Goal: Information Seeking & Learning: Learn about a topic

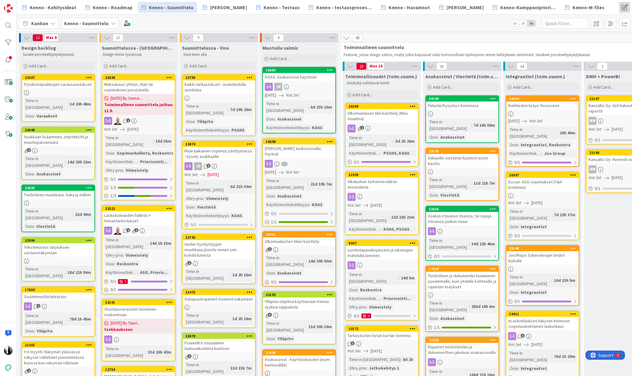
scroll to position [162, 0]
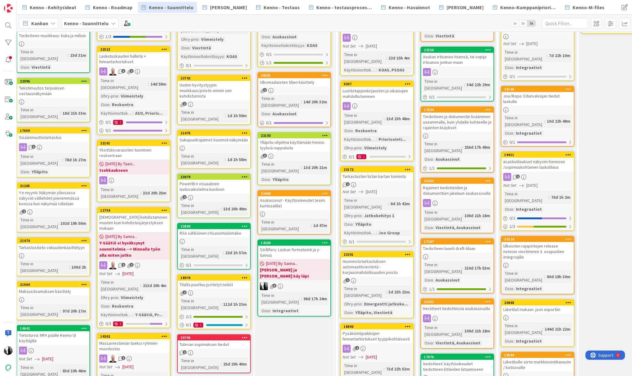
scroll to position [159, 4]
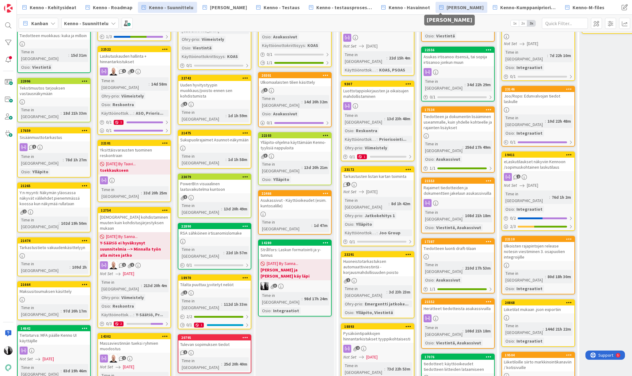
click at [452, 7] on span "[PERSON_NAME]" at bounding box center [465, 7] width 37 height 7
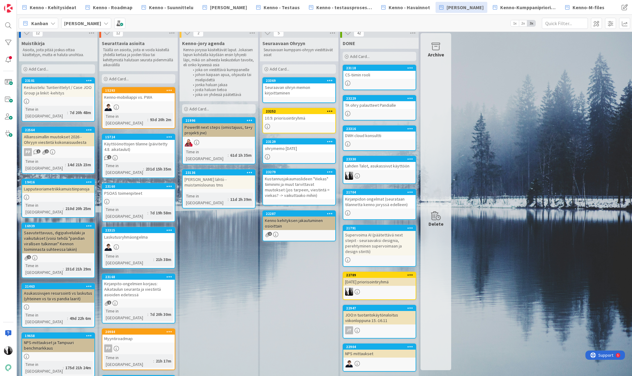
scroll to position [5, 0]
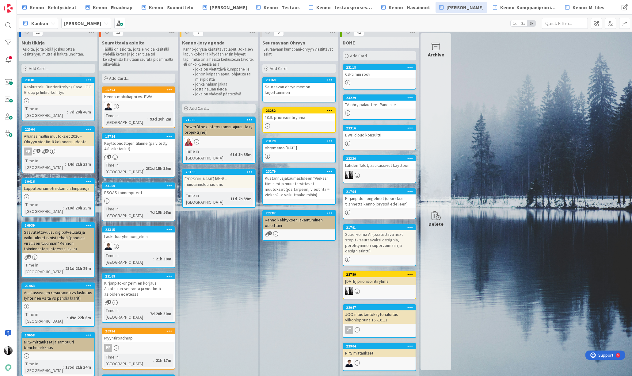
click at [136, 139] on div "Käyttöönottojen tilanne (päivitetty 4.8. aikataulut)" at bounding box center [138, 145] width 72 height 13
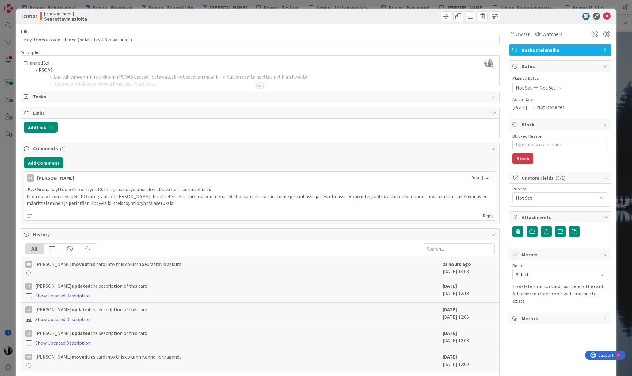
click at [260, 85] on div at bounding box center [260, 85] width 7 height 5
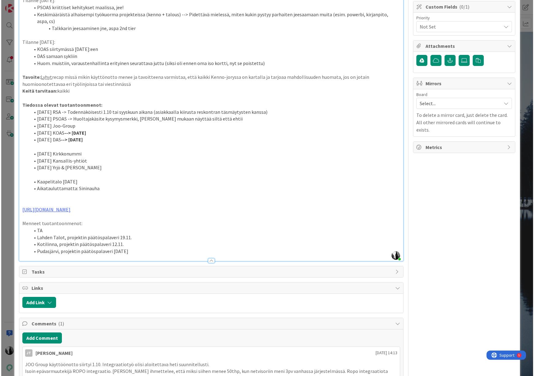
scroll to position [164, 0]
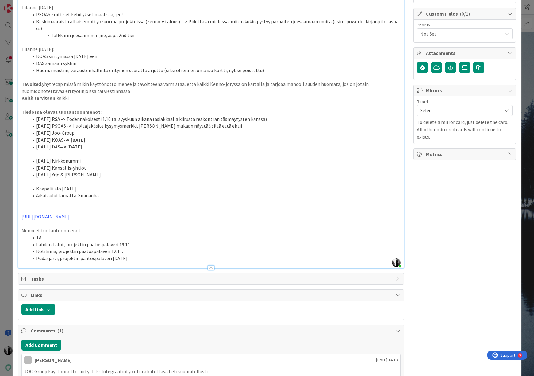
type textarea "x"
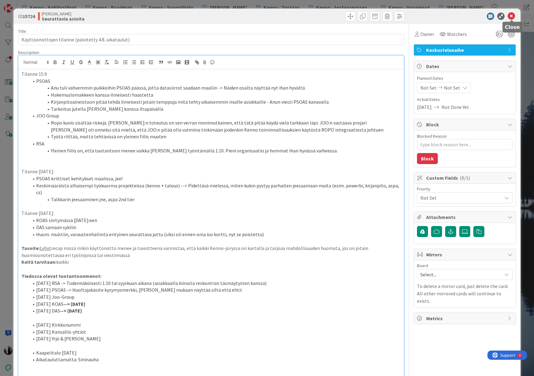
click at [511, 16] on icon at bounding box center [511, 16] width 7 height 7
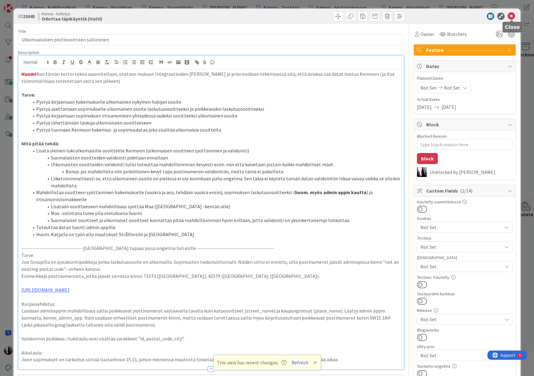
click at [511, 15] on icon at bounding box center [511, 16] width 7 height 7
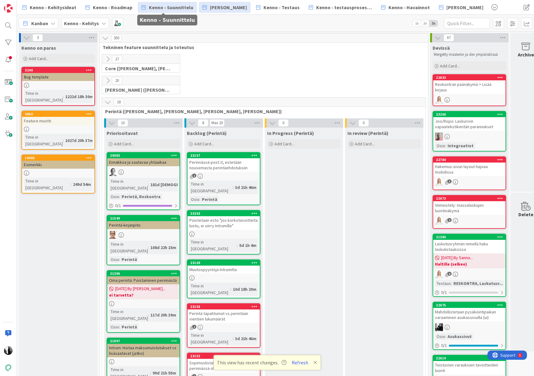
click at [167, 7] on span "Kenno - Suunnittelu" at bounding box center [171, 7] width 44 height 7
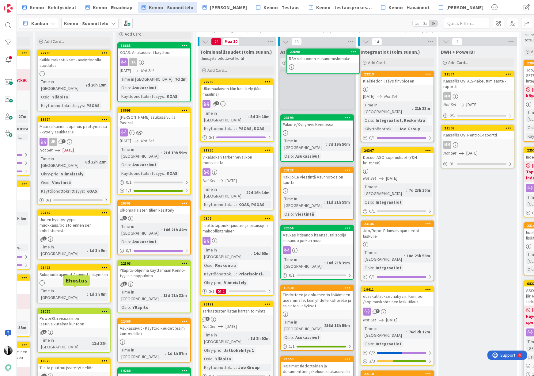
scroll to position [0, 145]
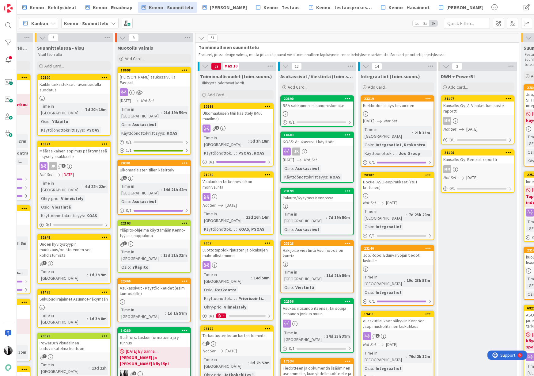
click at [153, 166] on div "Ulkomaalaisten tilien käsittely" at bounding box center [154, 170] width 72 height 8
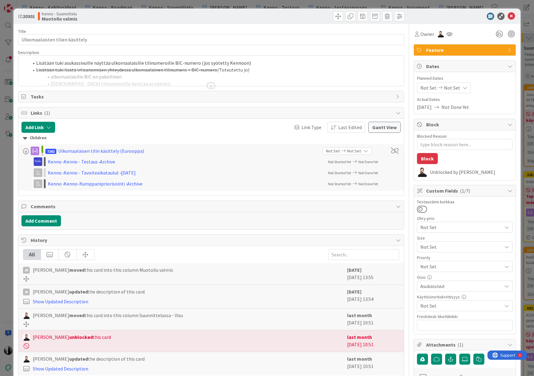
click at [211, 84] on div at bounding box center [211, 85] width 7 height 5
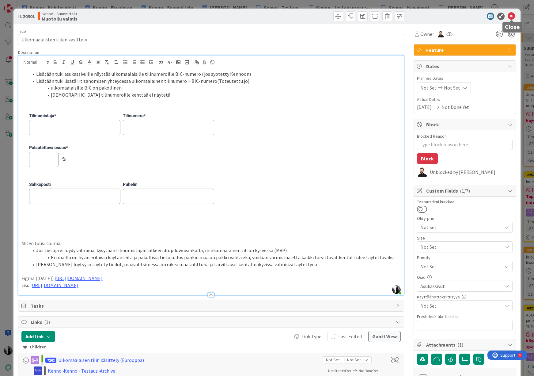
click at [511, 15] on icon at bounding box center [511, 16] width 7 height 7
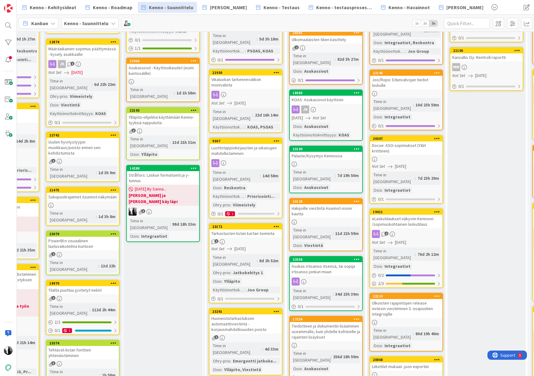
scroll to position [102, 137]
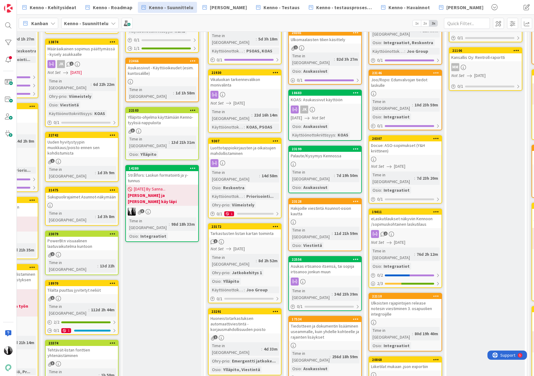
click at [411, 215] on div "eLaskutilaukset näkyviin Kennoon /sopimuskohtainen laskutilaus" at bounding box center [405, 221] width 72 height 13
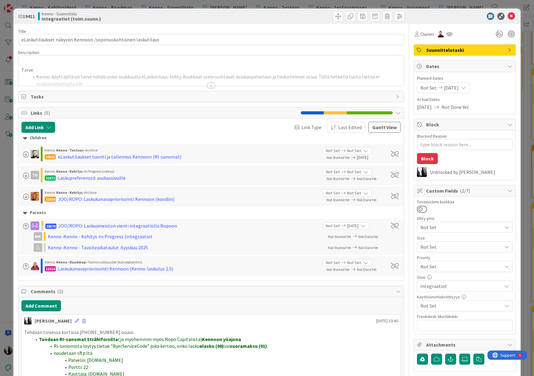
click at [210, 86] on div at bounding box center [211, 85] width 7 height 5
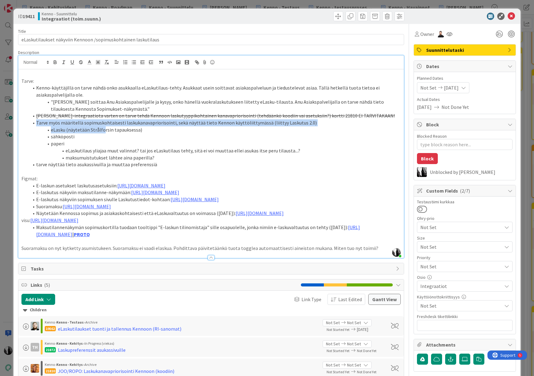
drag, startPoint x: 36, startPoint y: 123, endPoint x: 103, endPoint y: 127, distance: 66.4
click at [103, 127] on ol "Kenno-käyttäjillä on tarve nähdä onko asukkaalla eLaskutilaus-tehty. Asukkaat u…" at bounding box center [211, 126] width 380 height 84
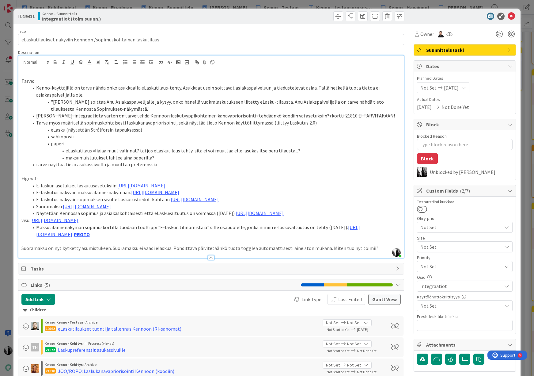
drag, startPoint x: 454, startPoint y: 18, endPoint x: 494, endPoint y: 16, distance: 39.3
click at [454, 18] on div at bounding box center [462, 16] width 109 height 7
click at [512, 15] on icon at bounding box center [511, 16] width 7 height 7
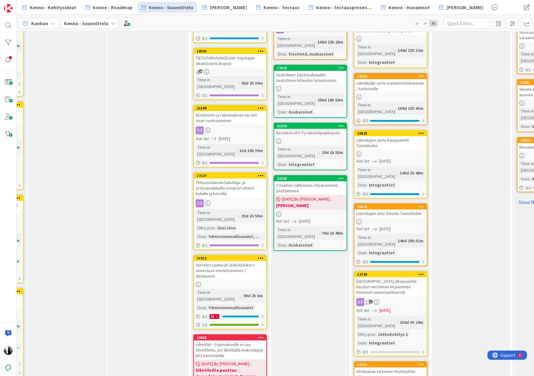
scroll to position [600, 160]
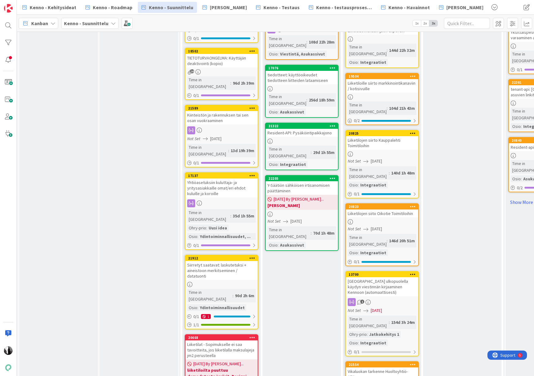
click at [385, 277] on div "[GEOGRAPHIC_DATA] ulkopuolella käydyn viestinnän kirjaaminen Kennoon (automaatt…" at bounding box center [382, 286] width 72 height 19
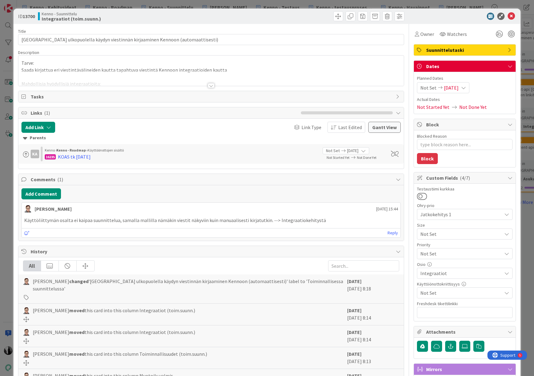
click at [209, 84] on div at bounding box center [211, 85] width 7 height 5
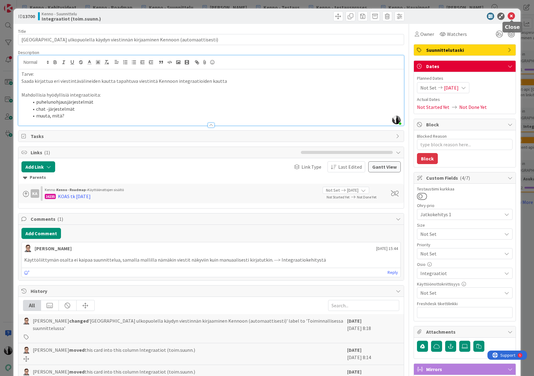
click at [510, 15] on icon at bounding box center [511, 16] width 7 height 7
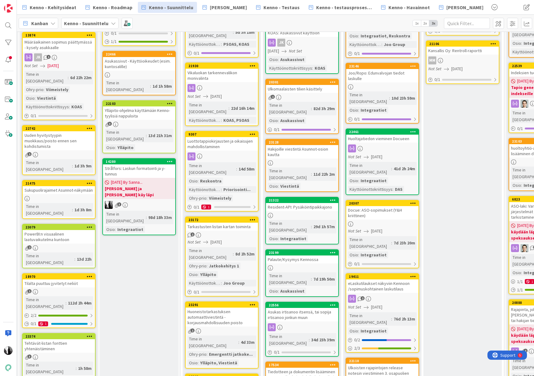
scroll to position [110, 160]
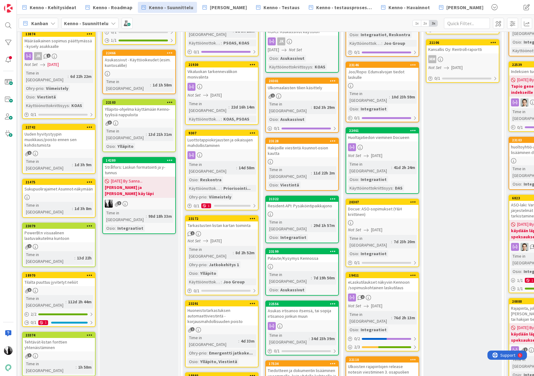
click at [314, 264] on div at bounding box center [302, 266] width 72 height 5
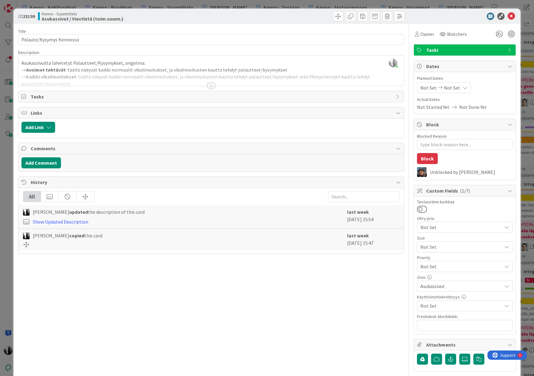
click at [212, 86] on div at bounding box center [211, 85] width 7 height 5
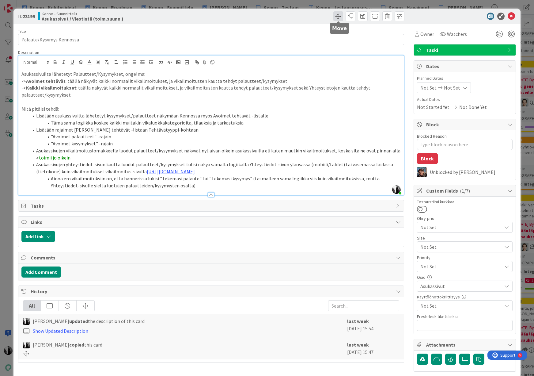
click at [339, 17] on span at bounding box center [339, 16] width 10 height 10
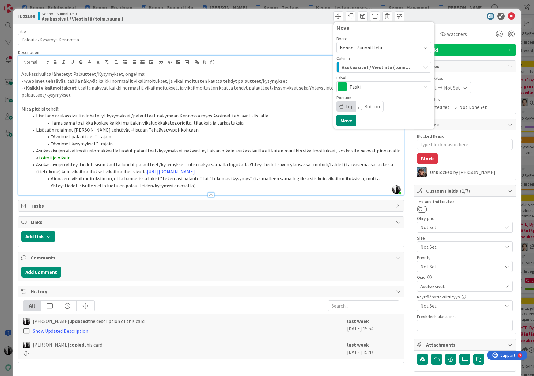
click at [369, 45] on span "Kenno - Suunnittelu" at bounding box center [361, 47] width 42 height 6
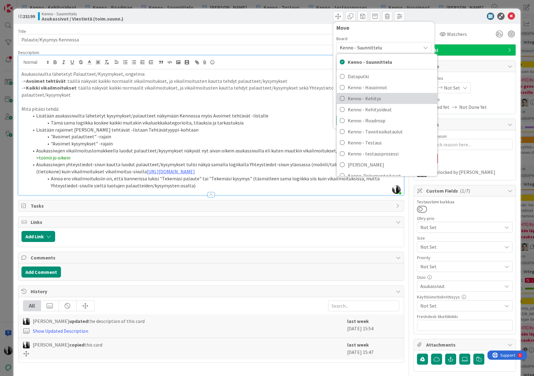
click at [373, 97] on span "Kenno - Kehitys" at bounding box center [391, 98] width 86 height 9
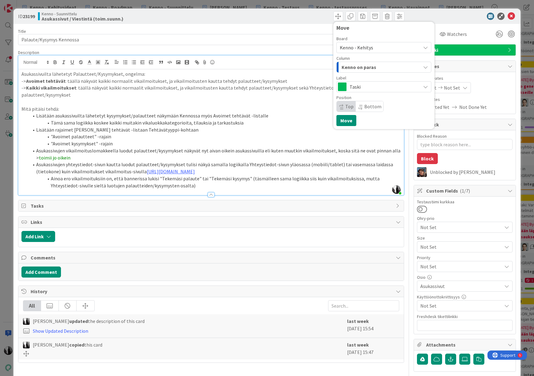
click at [371, 66] on span "Kenno on paras" at bounding box center [359, 67] width 35 height 8
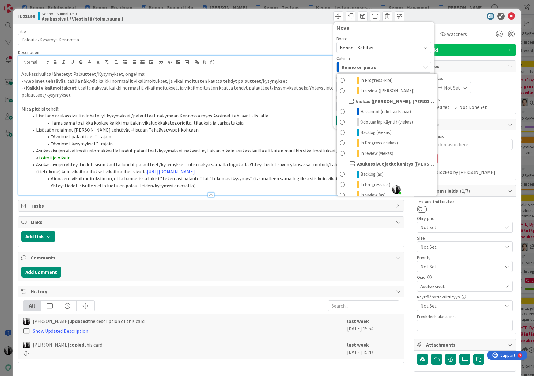
scroll to position [332, 0]
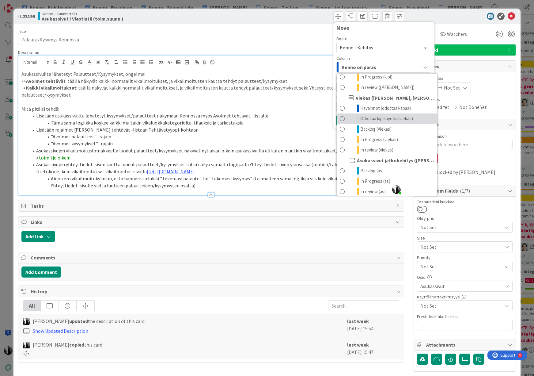
click at [376, 116] on span "Odottaa läpikäyntiä (viekas)" at bounding box center [387, 118] width 53 height 7
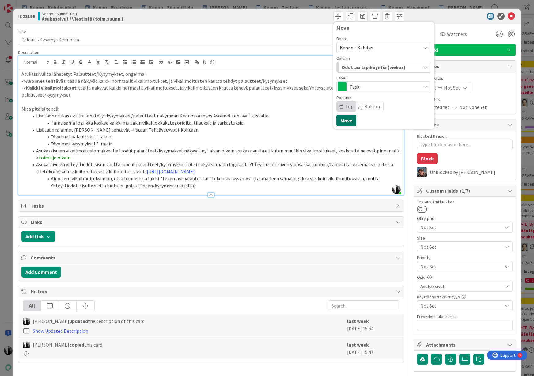
click at [346, 121] on button "Move" at bounding box center [347, 120] width 20 height 11
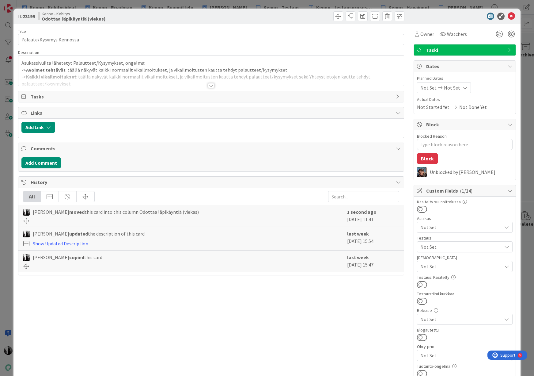
click at [467, 50] on span "Taski" at bounding box center [465, 49] width 78 height 7
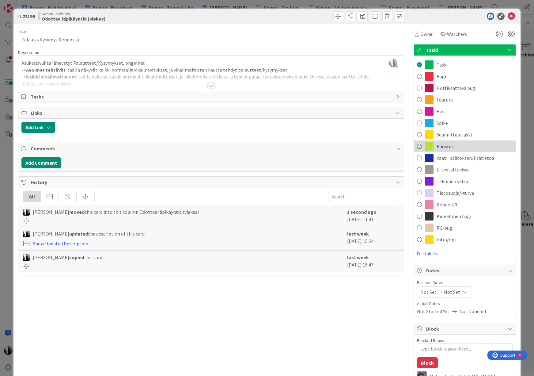
click at [468, 147] on div "Ehostus" at bounding box center [465, 146] width 102 height 12
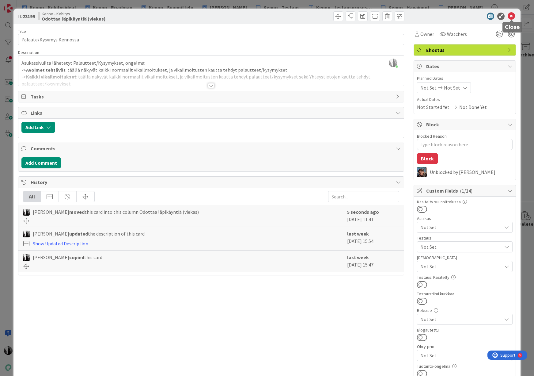
click at [514, 15] on icon at bounding box center [511, 16] width 7 height 7
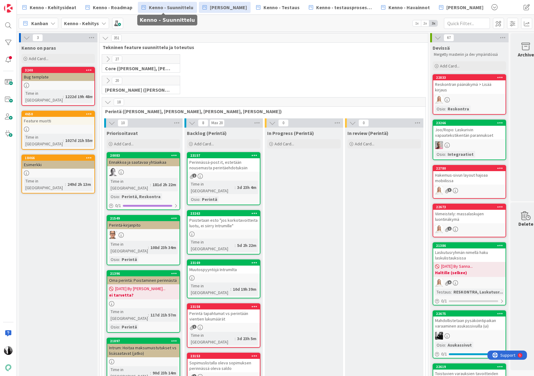
click at [164, 8] on span "Kenno - Suunnittelu" at bounding box center [171, 7] width 44 height 7
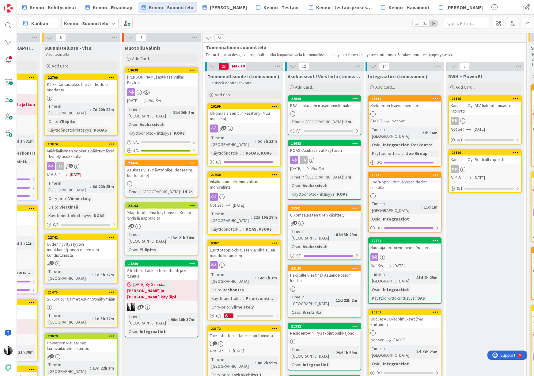
scroll to position [0, 138]
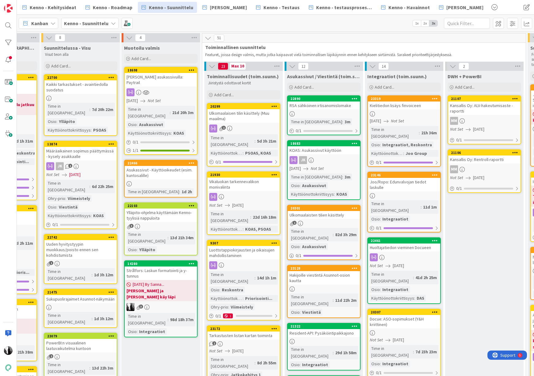
click at [335, 114] on div at bounding box center [324, 113] width 72 height 5
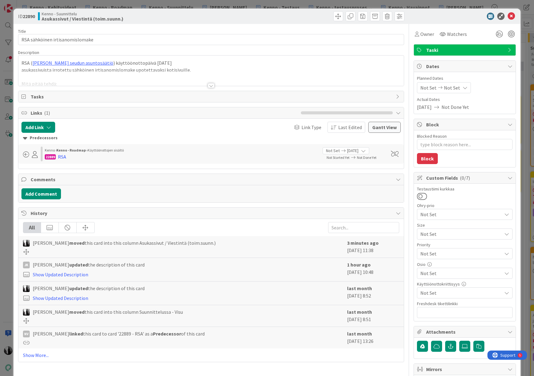
type textarea "x"
click at [465, 88] on icon at bounding box center [465, 87] width 5 height 5
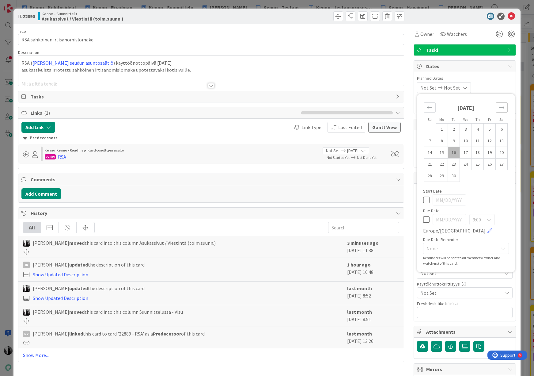
click at [499, 106] on icon "Move forward to switch to the next month." at bounding box center [502, 108] width 6 height 6
click at [425, 107] on div "Move backward to switch to the previous month." at bounding box center [430, 107] width 12 height 10
click at [457, 176] on td "30" at bounding box center [454, 176] width 12 height 12
type input "[DATE]"
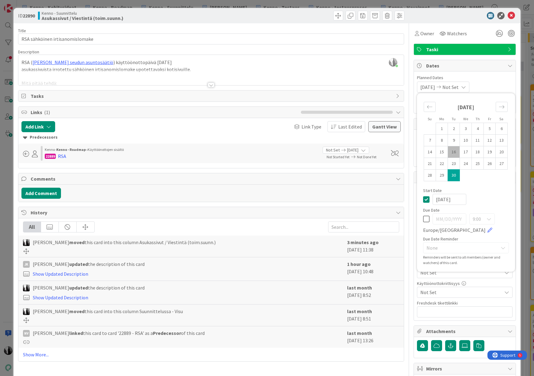
click at [491, 194] on div "[DATE]" at bounding box center [466, 199] width 86 height 11
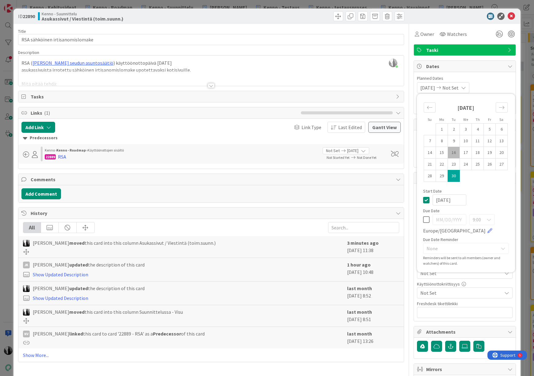
drag, startPoint x: 467, startPoint y: 19, endPoint x: 470, endPoint y: 18, distance: 3.1
click at [467, 18] on div at bounding box center [462, 16] width 109 height 7
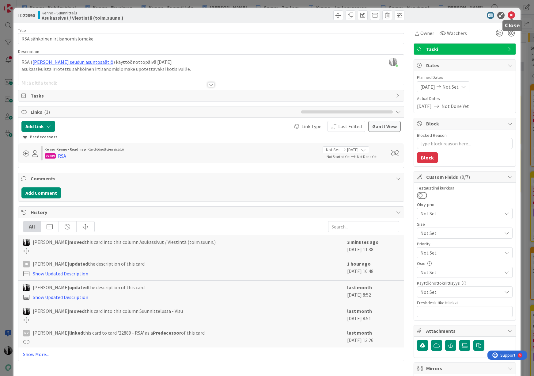
scroll to position [2, 0]
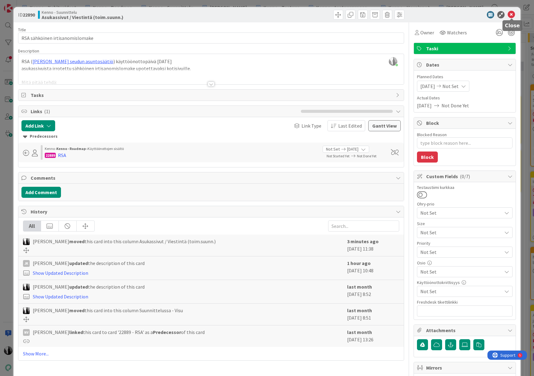
click at [513, 15] on icon at bounding box center [511, 14] width 7 height 7
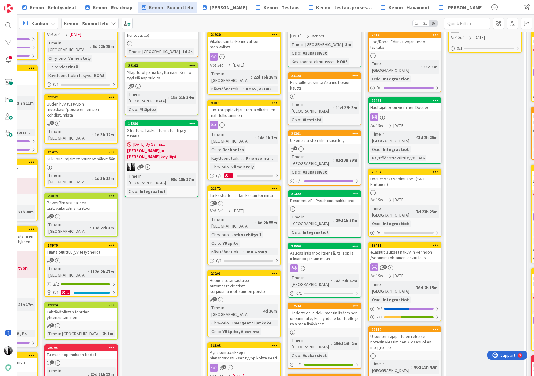
scroll to position [140, 138]
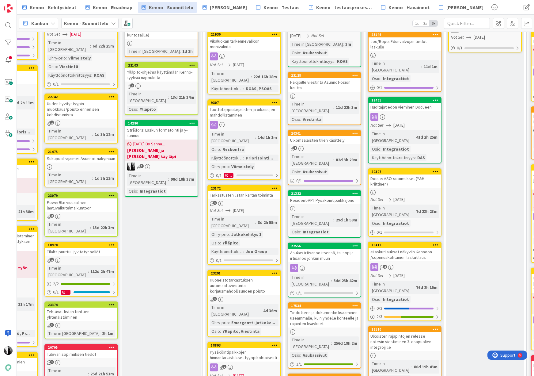
click at [336, 249] on div "Asukas irtisanoo itsensä, tai sopija irtisanoo jonkun muun" at bounding box center [324, 255] width 72 height 13
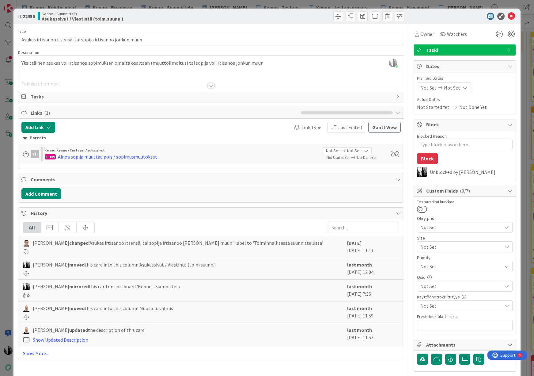
click at [209, 86] on div at bounding box center [211, 85] width 7 height 5
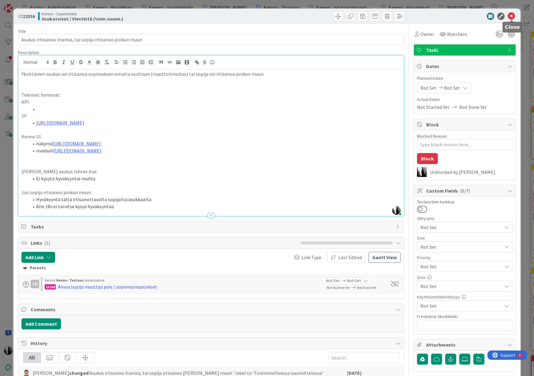
click at [511, 16] on icon at bounding box center [511, 16] width 7 height 7
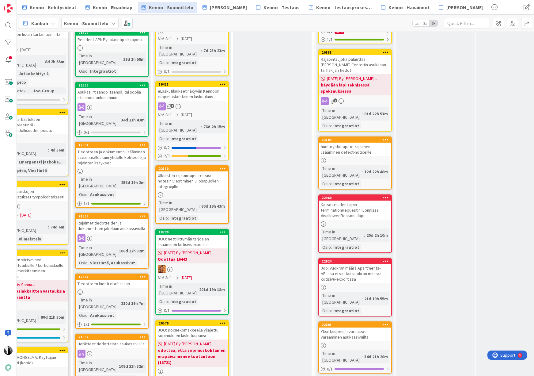
scroll to position [302, 350]
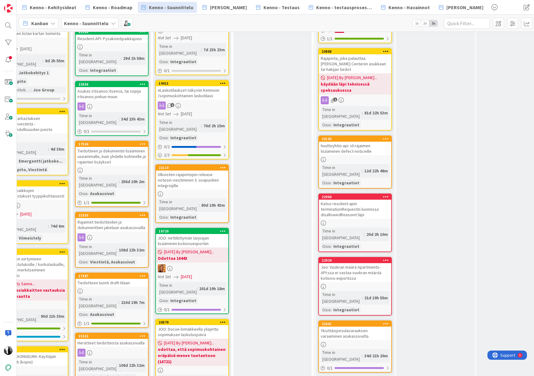
click at [361, 263] on div "Joo: Vuokran määrä Apartments-API:ssa ei vastaa vuokran määrää kotisivu-exporti…" at bounding box center [355, 272] width 72 height 19
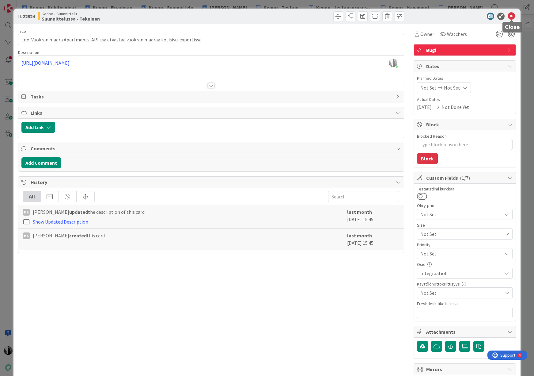
click at [512, 15] on icon at bounding box center [511, 16] width 7 height 7
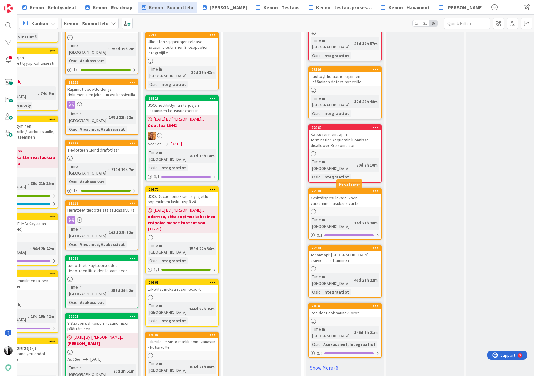
scroll to position [435, 361]
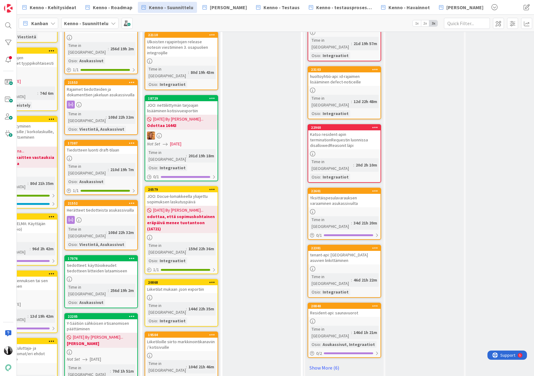
click at [352, 194] on div "Yksittäispesulavarauksen varaaminen asukassivuilta" at bounding box center [344, 200] width 72 height 13
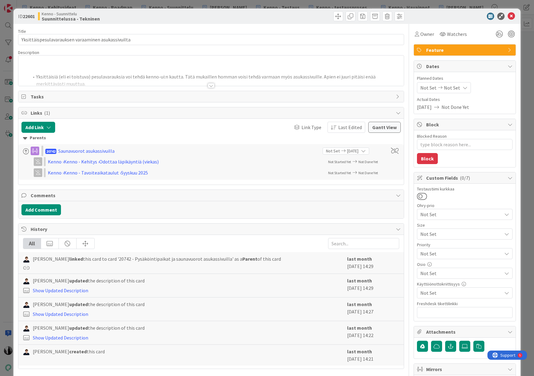
click at [212, 86] on div at bounding box center [211, 85] width 7 height 5
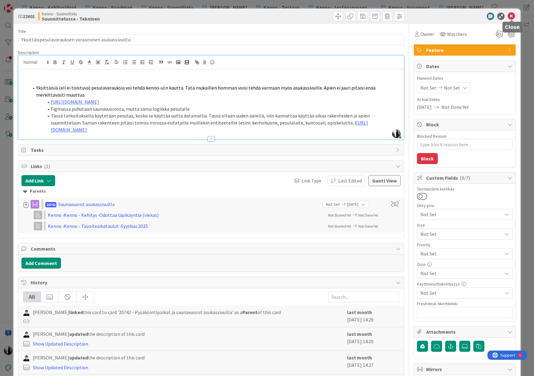
click at [512, 15] on icon at bounding box center [511, 16] width 7 height 7
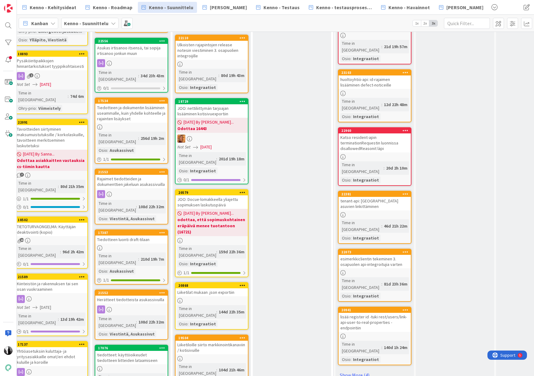
scroll to position [434, 331]
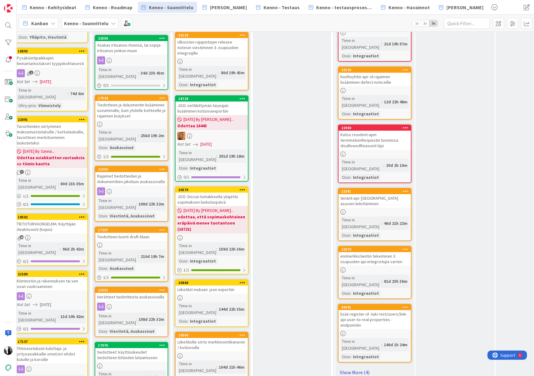
click at [360, 367] on link "Show More (4)" at bounding box center [375, 372] width 74 height 10
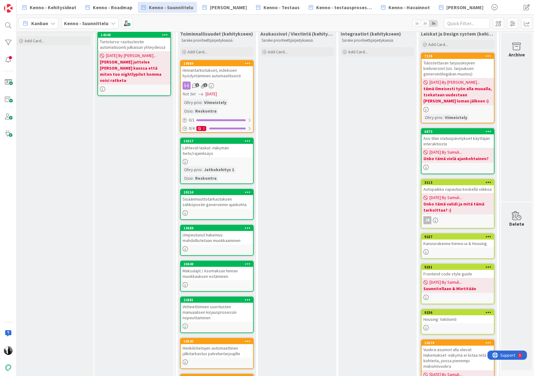
scroll to position [0, 732]
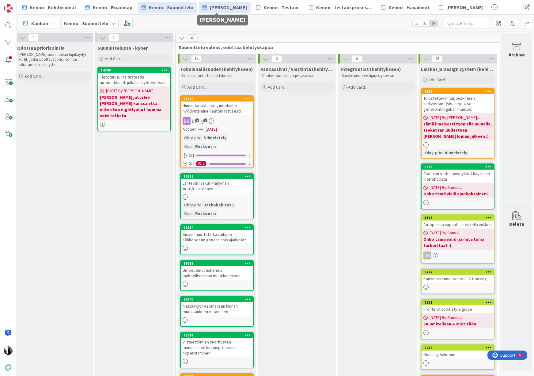
click at [232, 7] on span "[PERSON_NAME]" at bounding box center [228, 7] width 37 height 7
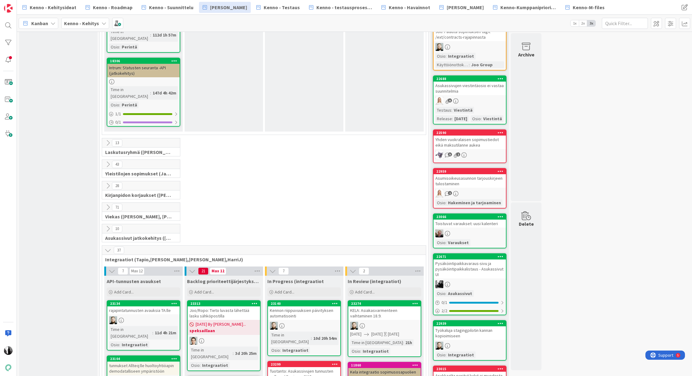
scroll to position [783, 0]
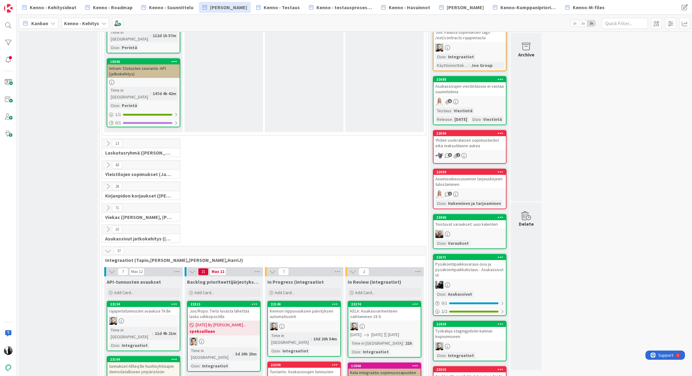
click at [107, 204] on icon at bounding box center [108, 207] width 7 height 7
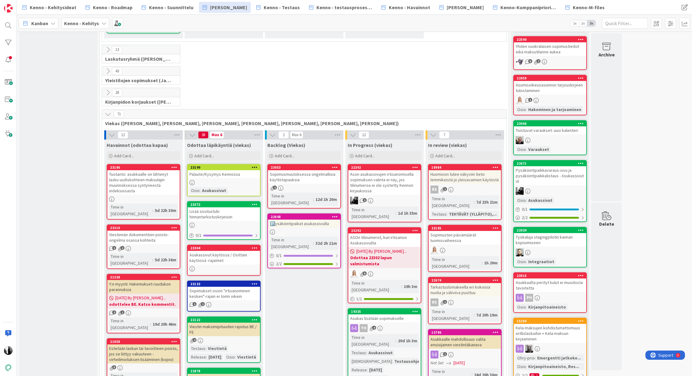
scroll to position [877, 0]
click at [210, 250] on div "Asukassivut käytössä / Osittain käytössä -rajaimet" at bounding box center [224, 256] width 72 height 13
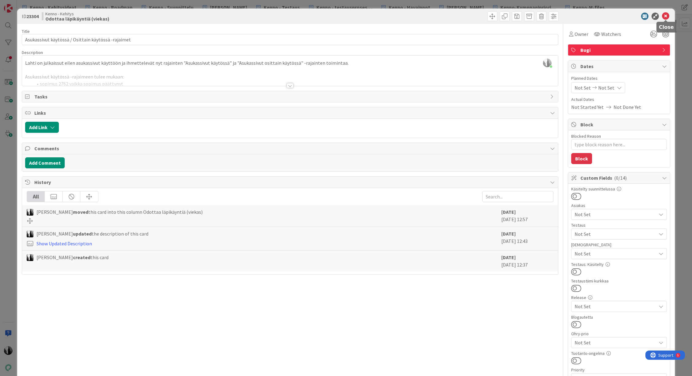
click at [534, 15] on icon at bounding box center [665, 16] width 7 height 7
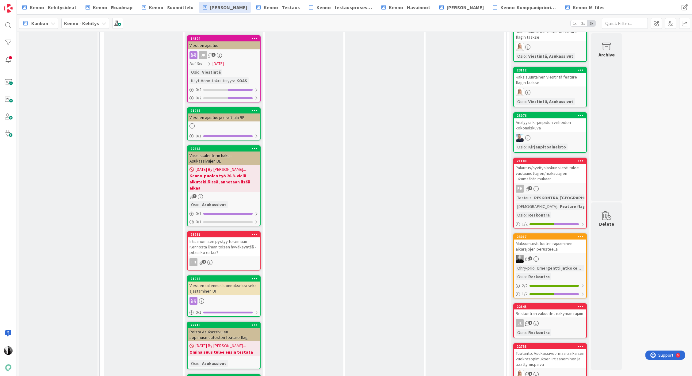
scroll to position [1925, 0]
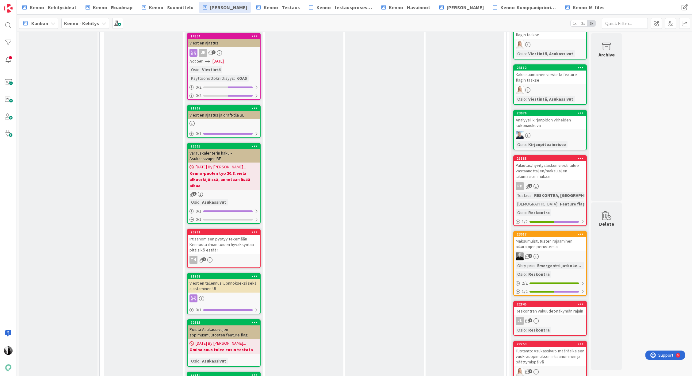
click at [212, 235] on div "Irtisanomisen pystyy tekemään Kennosta ilman toisen hyväksyntää - pitäisikö est…" at bounding box center [224, 244] width 72 height 19
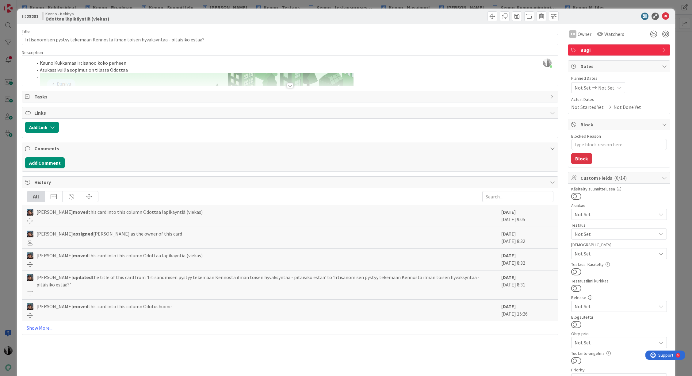
click at [291, 84] on div at bounding box center [290, 85] width 7 height 5
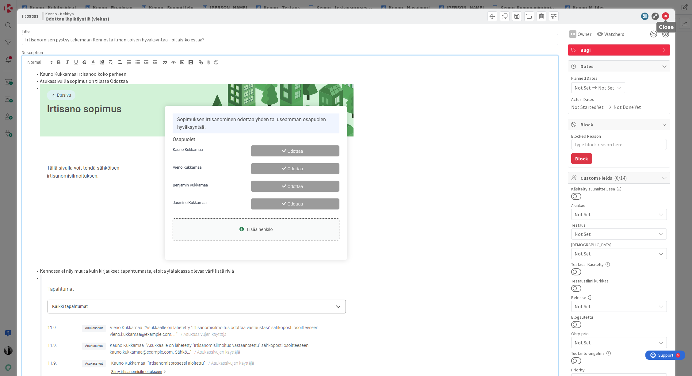
click at [534, 15] on icon at bounding box center [665, 16] width 7 height 7
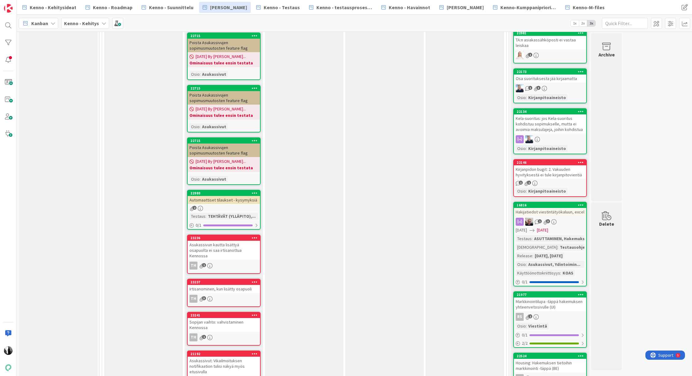
scroll to position [2409, 0]
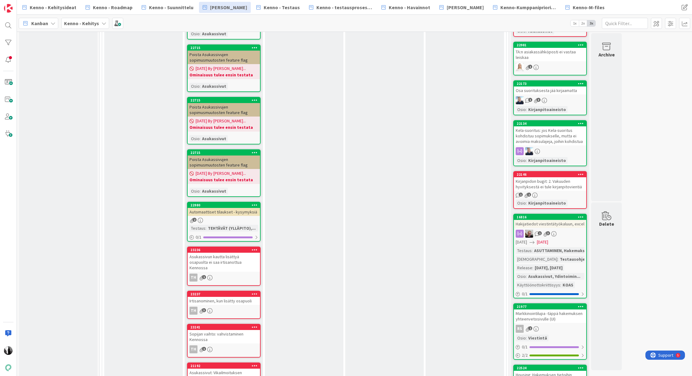
click at [234, 253] on div "Asukassivun kautta lisättyä osapuolta ei saa irtisanottua Kennossa" at bounding box center [224, 262] width 72 height 19
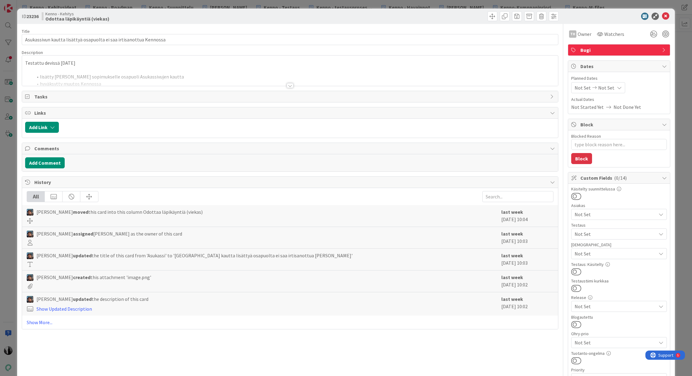
click at [289, 86] on div at bounding box center [290, 85] width 7 height 5
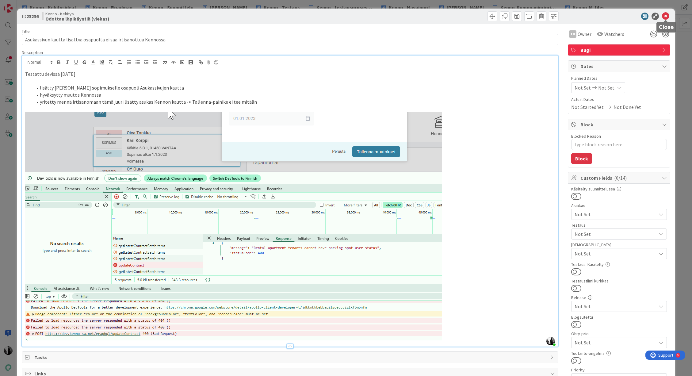
click at [534, 13] on icon at bounding box center [665, 16] width 7 height 7
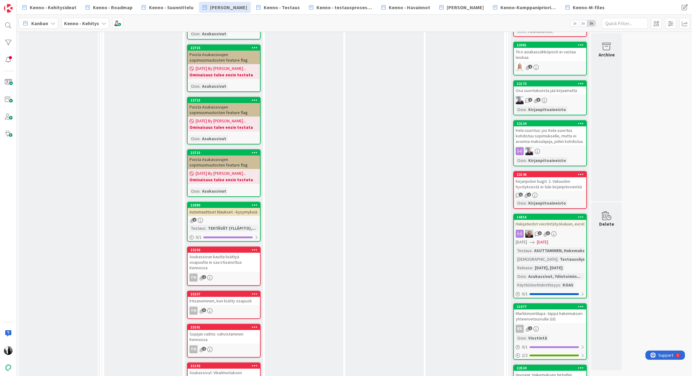
click at [242, 297] on div "Irtisanominen, kun lisätty osapuoli" at bounding box center [224, 301] width 72 height 8
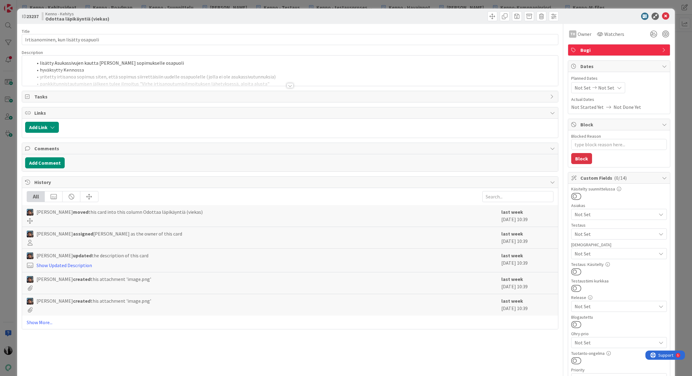
click at [288, 85] on div at bounding box center [290, 85] width 7 height 5
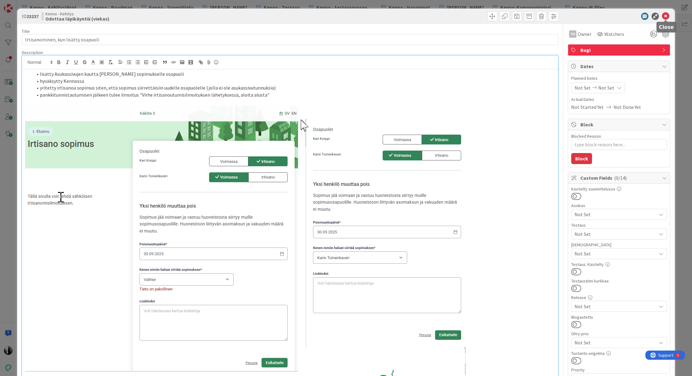
click at [534, 16] on icon at bounding box center [665, 16] width 7 height 7
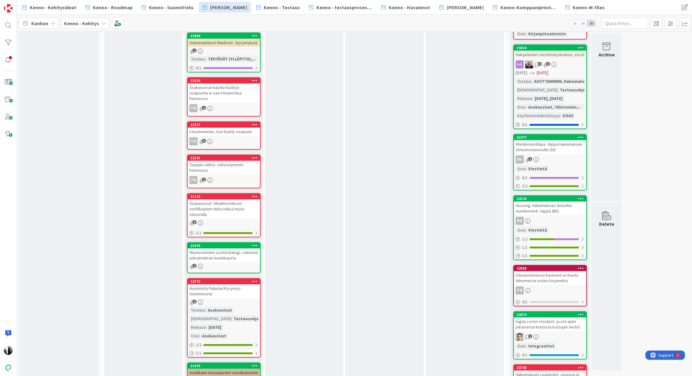
scroll to position [2579, 0]
click at [231, 284] on div "Huomioita Palaute/Kysymys-toiminnoista" at bounding box center [224, 290] width 72 height 13
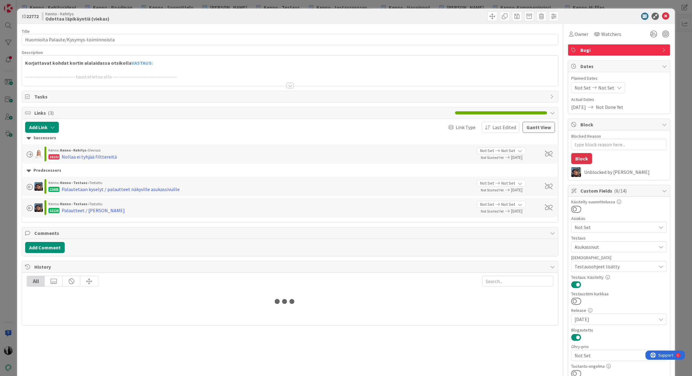
type textarea "x"
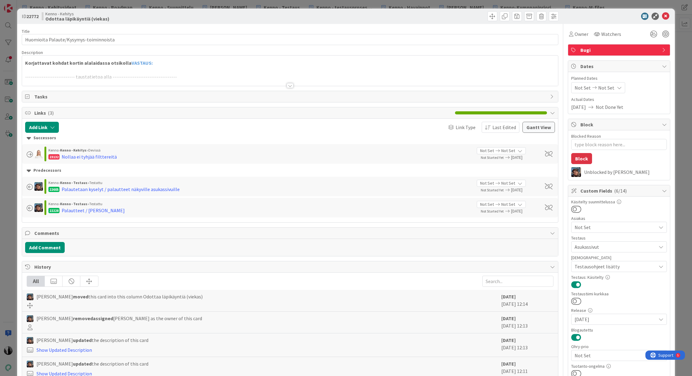
click at [291, 85] on div at bounding box center [290, 85] width 7 height 5
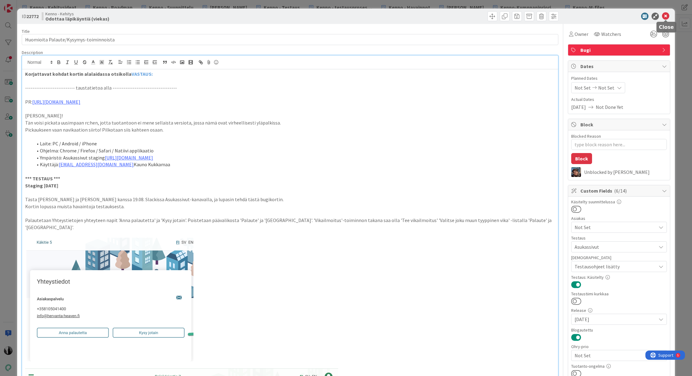
drag, startPoint x: 666, startPoint y: 14, endPoint x: 662, endPoint y: 16, distance: 4.6
click at [534, 14] on icon at bounding box center [665, 16] width 7 height 7
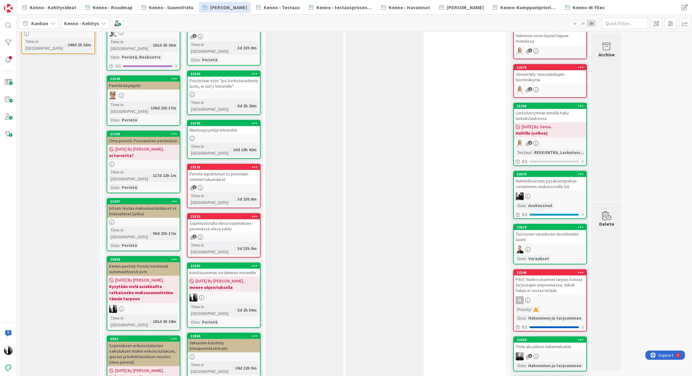
scroll to position [140, 0]
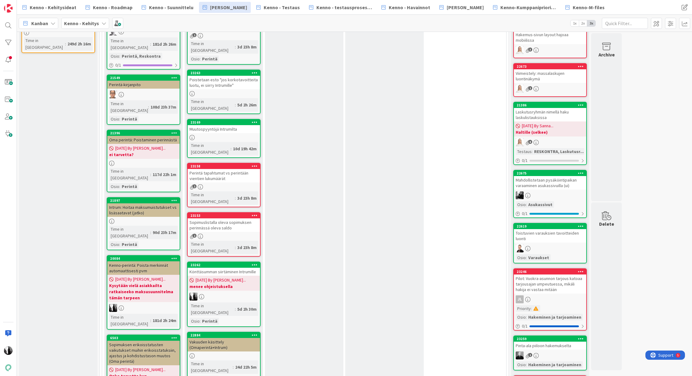
drag, startPoint x: 229, startPoint y: 240, endPoint x: 429, endPoint y: 372, distance: 239.9
